Goal: Task Accomplishment & Management: Complete application form

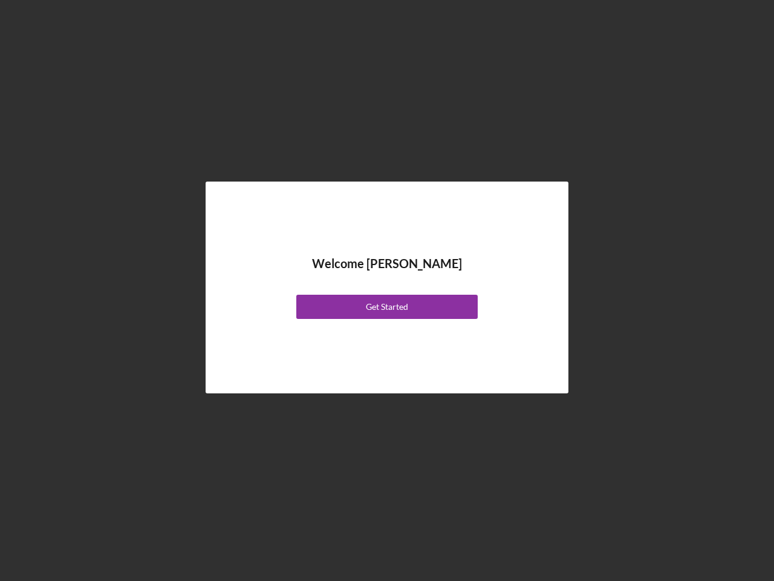
click at [387, 290] on div "Welcome [PERSON_NAME] Get Started" at bounding box center [387, 287] width 302 height 151
click at [387, 307] on div "Get Started" at bounding box center [387, 306] width 42 height 24
